Goal: Information Seeking & Learning: Learn about a topic

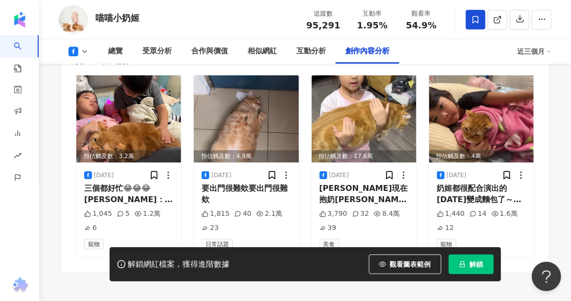
scroll to position [2691, 0]
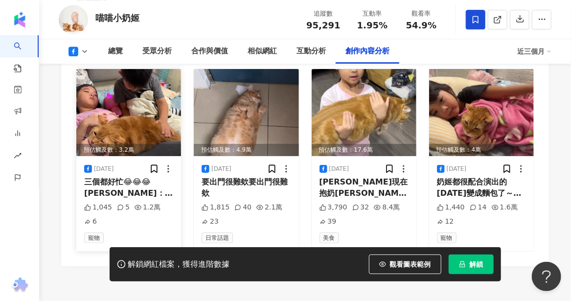
click at [121, 187] on div "三個都好忙😂😂😂 [PERSON_NAME]：奶姬怎麼還不翹屁股❓（忙著嚕貓） 奶姬：一直忙著呼嚕嚕 萁萁：剛剛已經忙著抱奶姬上床了三個都好忙😂😂😂 [PER…" at bounding box center [128, 188] width 89 height 22
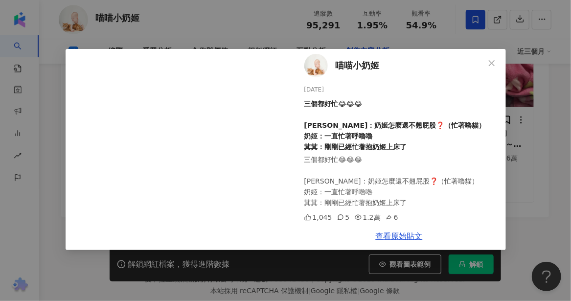
scroll to position [2760, 0]
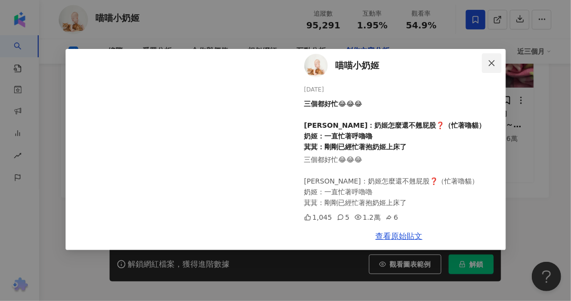
click at [490, 61] on icon "close" at bounding box center [492, 63] width 6 height 6
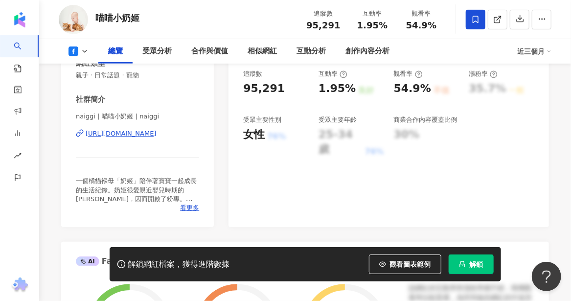
scroll to position [196, 0]
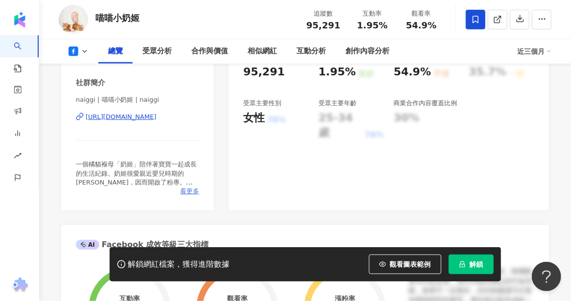
click at [190, 193] on span "看更多" at bounding box center [189, 191] width 19 height 9
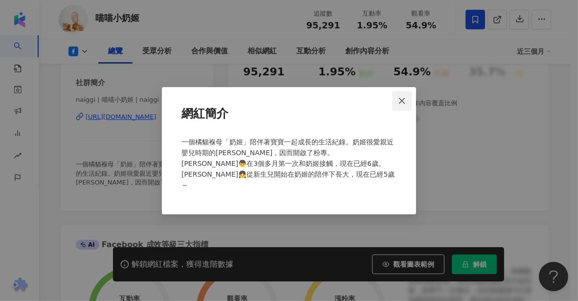
click at [403, 104] on icon "close" at bounding box center [402, 101] width 8 height 8
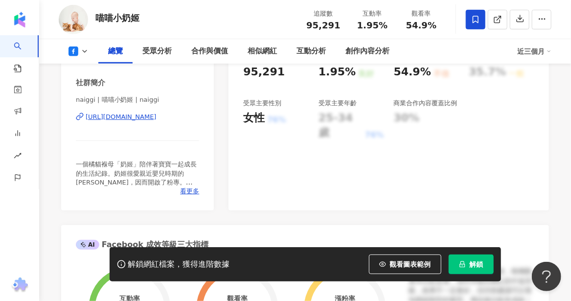
click at [155, 117] on div "[URL][DOMAIN_NAME]" at bounding box center [121, 117] width 71 height 9
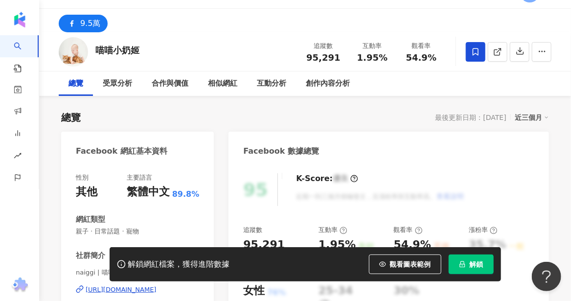
scroll to position [0, 0]
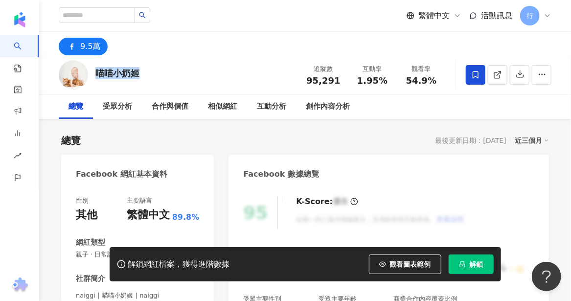
drag, startPoint x: 98, startPoint y: 72, endPoint x: 141, endPoint y: 75, distance: 43.1
click at [141, 75] on div "喵喵小奶姬 追蹤數 95,291 互動率 1.95% 觀看率 54.9%" at bounding box center [305, 74] width 532 height 39
copy div "喵喵小奶姬"
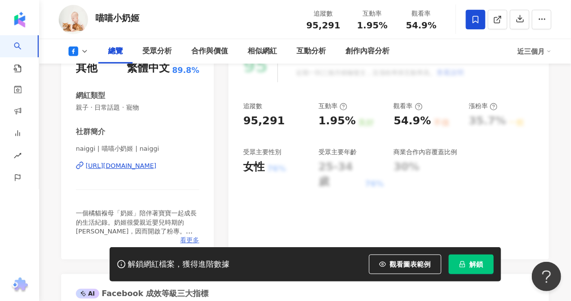
click at [196, 237] on span "看更多" at bounding box center [189, 240] width 19 height 9
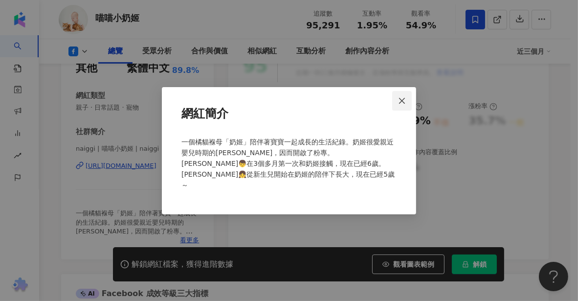
click at [401, 105] on icon "close" at bounding box center [402, 101] width 8 height 8
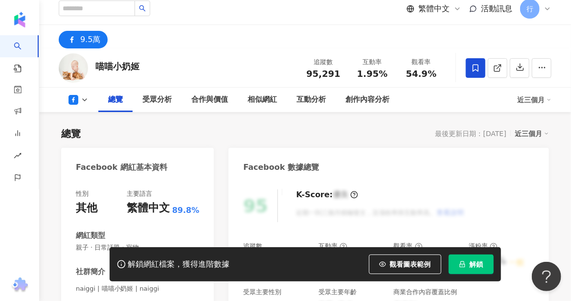
scroll to position [0, 0]
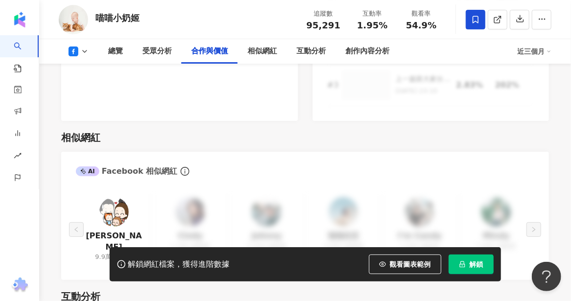
scroll to position [1370, 0]
